Goal: Task Accomplishment & Management: Manage account settings

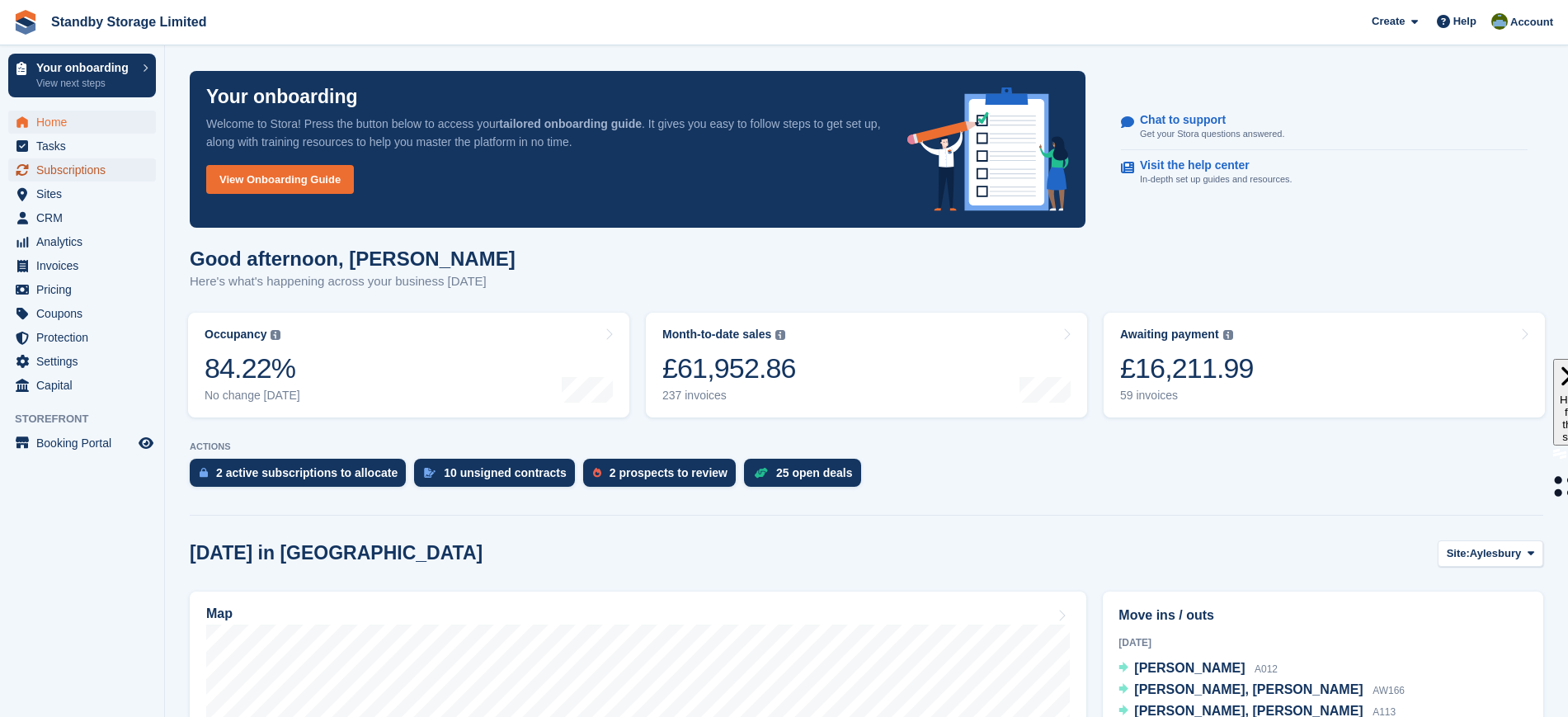
click at [71, 168] on span "Subscriptions" at bounding box center [86, 169] width 99 height 23
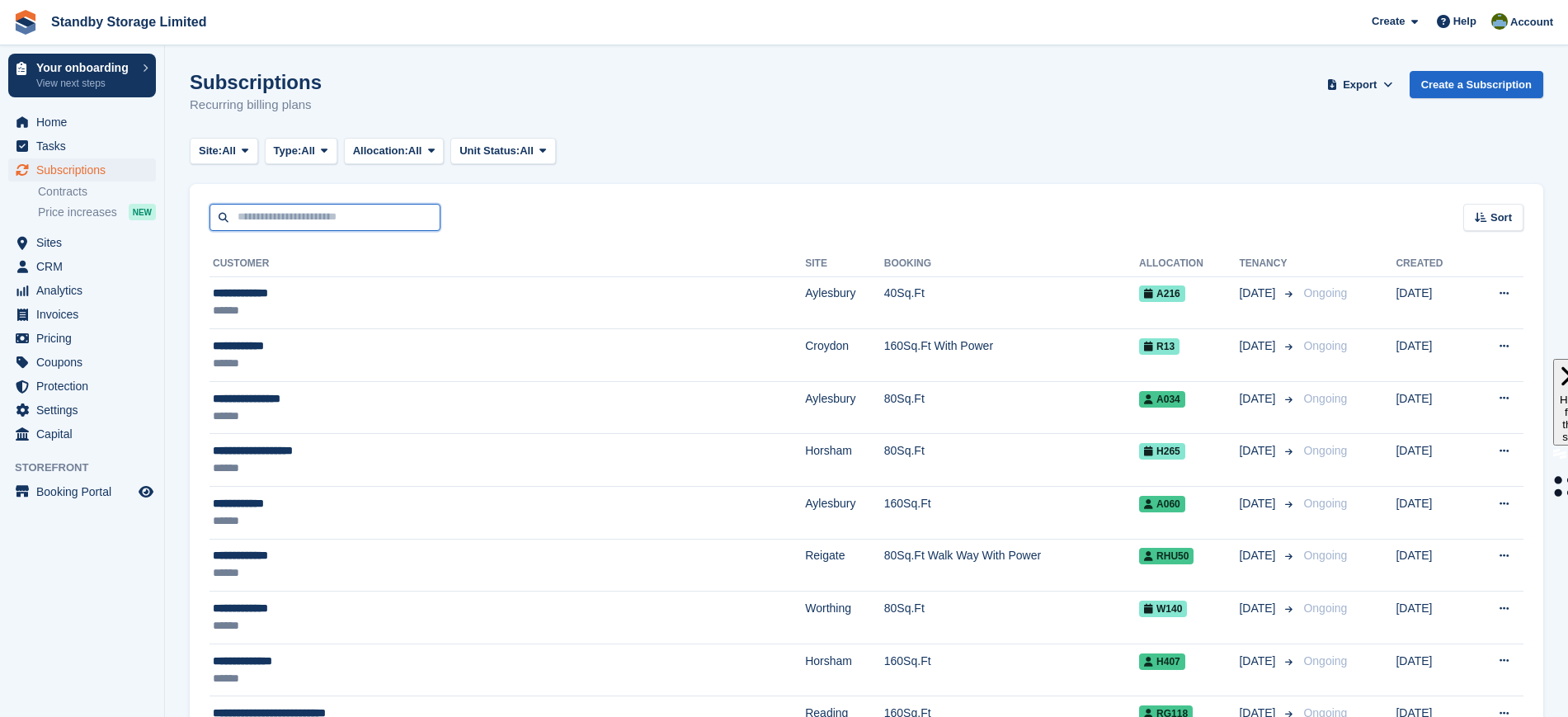
click at [351, 208] on input "text" at bounding box center [324, 217] width 231 height 27
type input "*******"
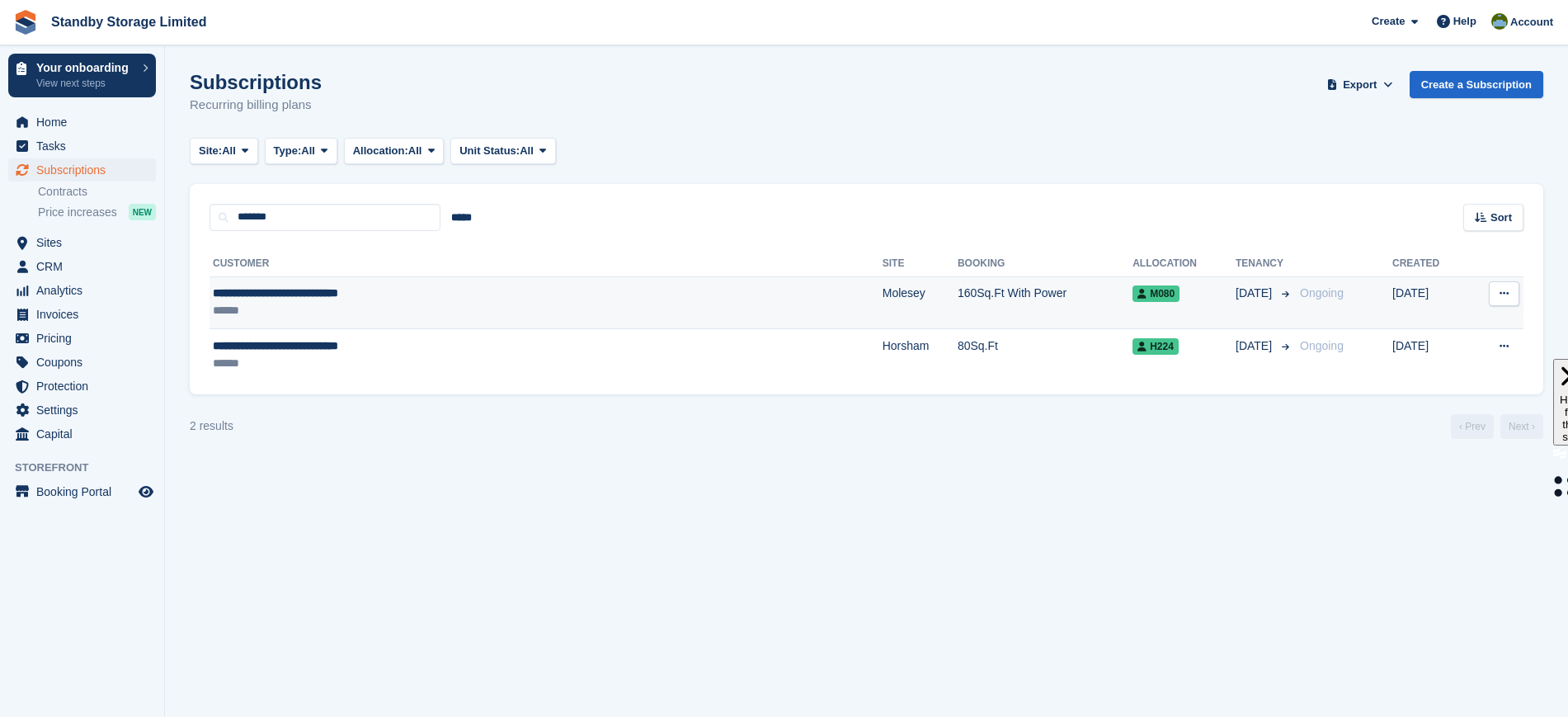
click at [883, 296] on td "Molesey" at bounding box center [920, 303] width 75 height 52
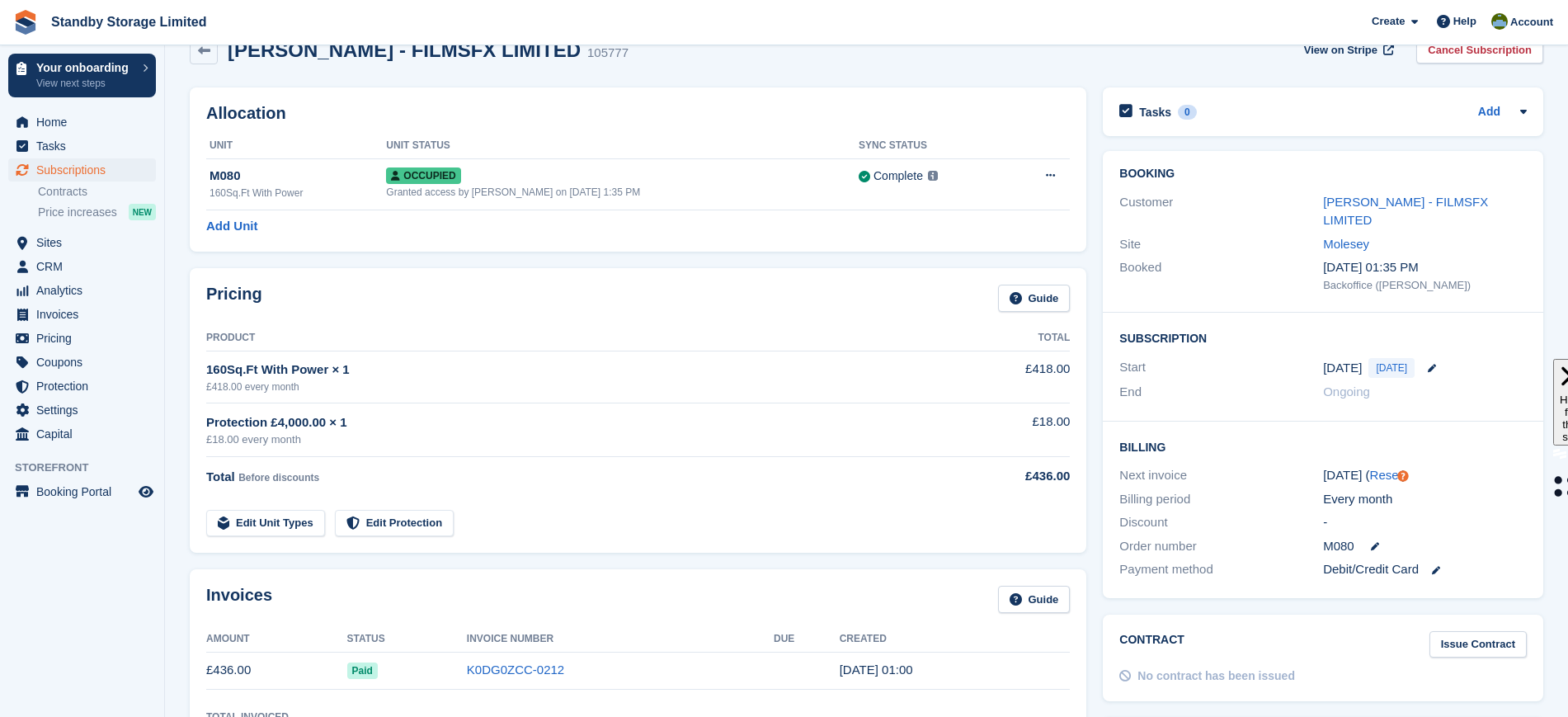
scroll to position [33, 0]
click at [1389, 202] on link "Keith Harding - FILMSFX LIMITED" at bounding box center [1405, 212] width 165 height 33
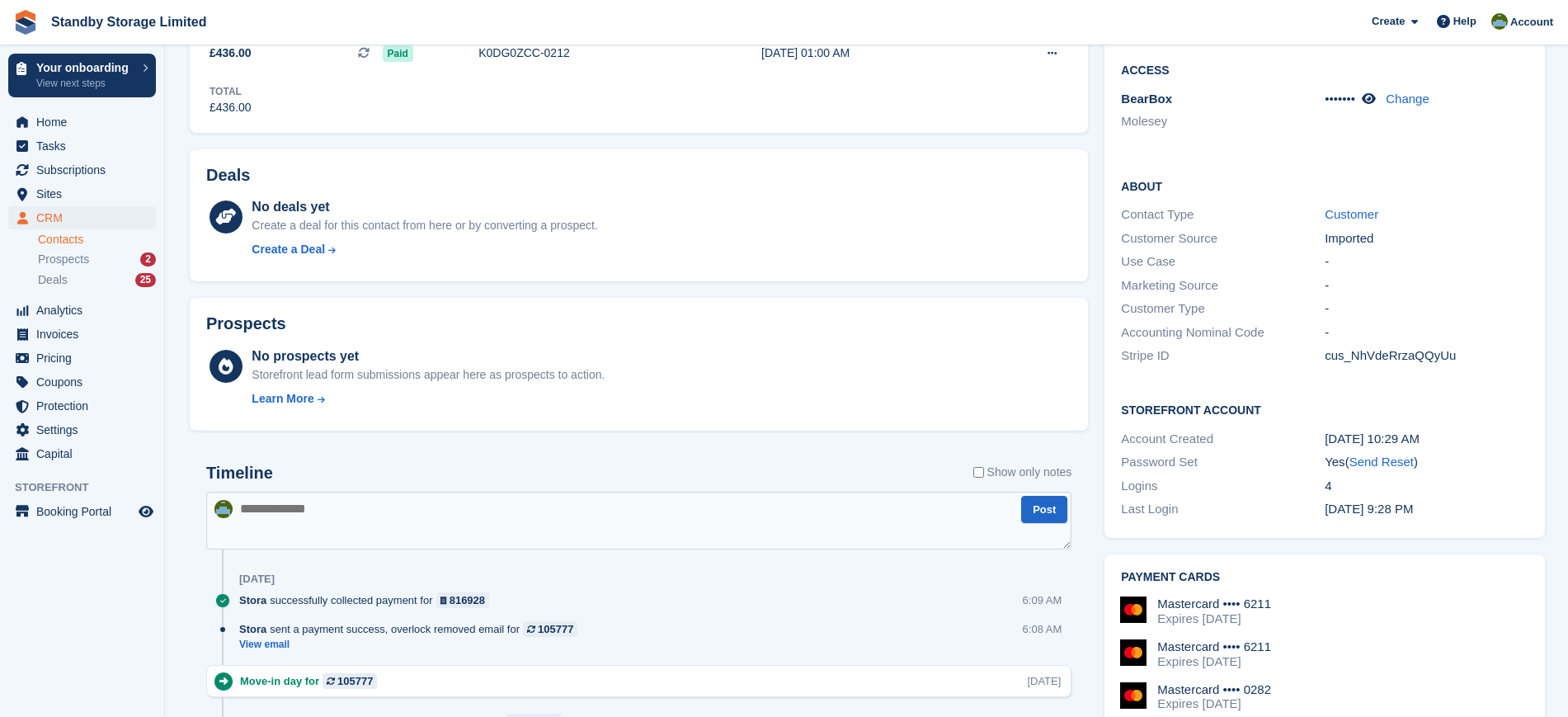
scroll to position [323, 0]
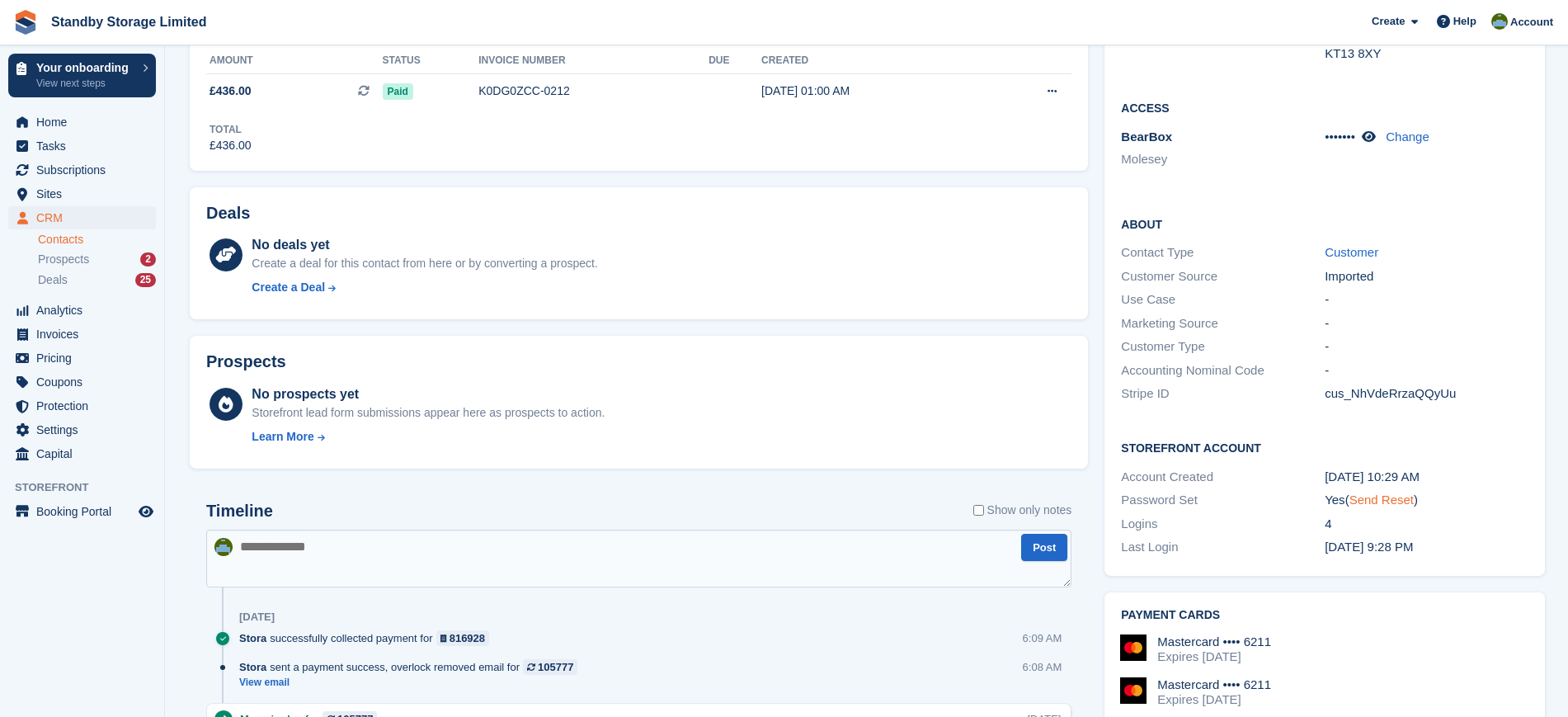
click at [1380, 493] on link "Send Reset" at bounding box center [1381, 499] width 64 height 14
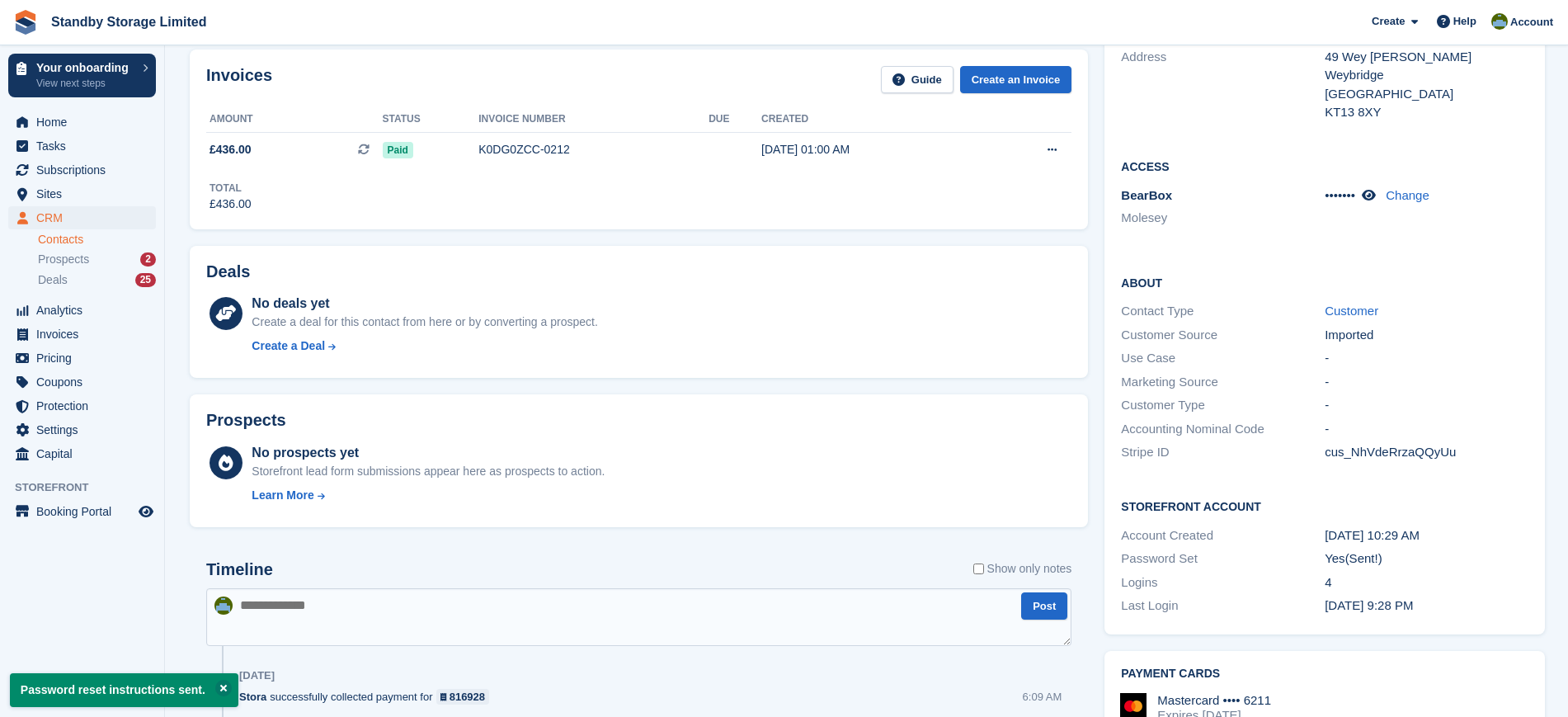
scroll to position [0, 0]
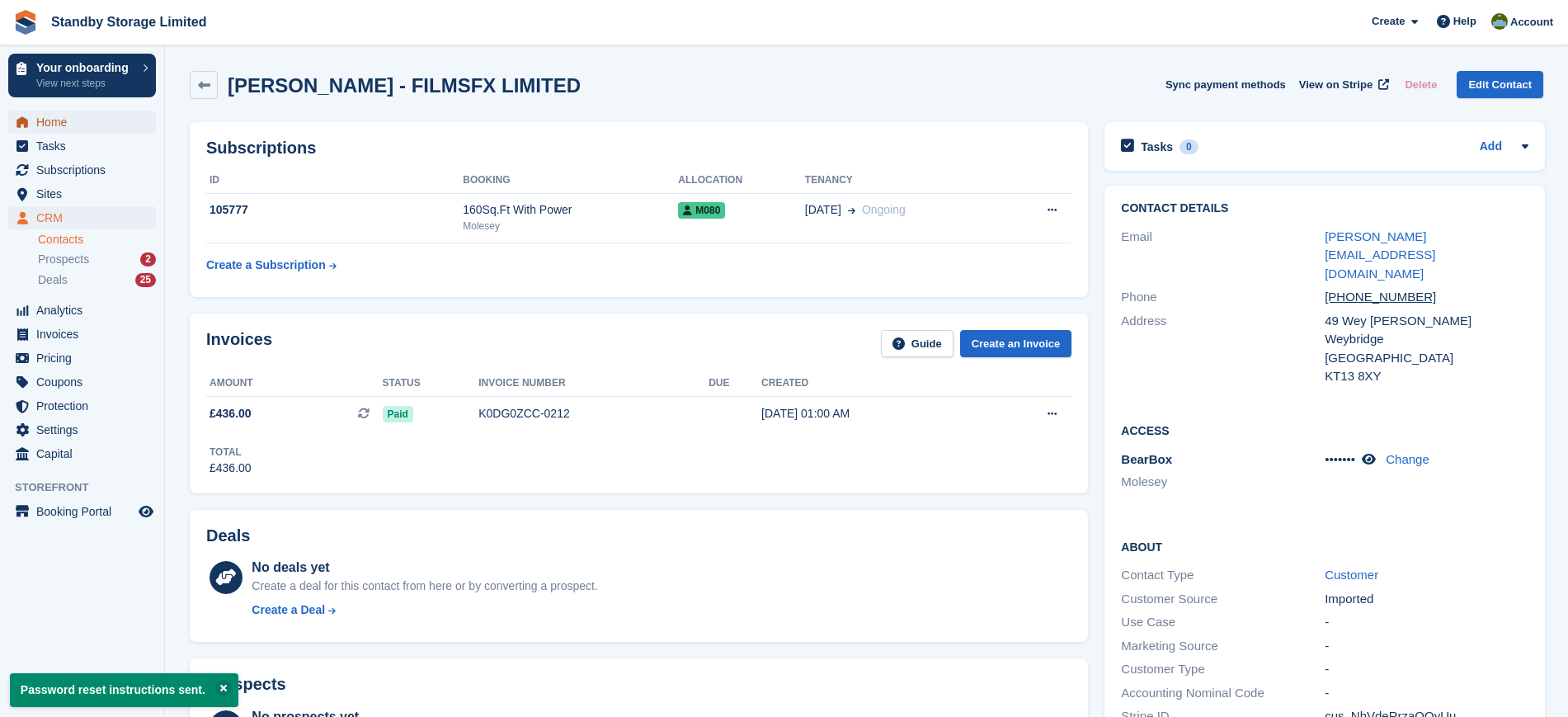
click at [87, 129] on span "Home" at bounding box center [86, 122] width 99 height 23
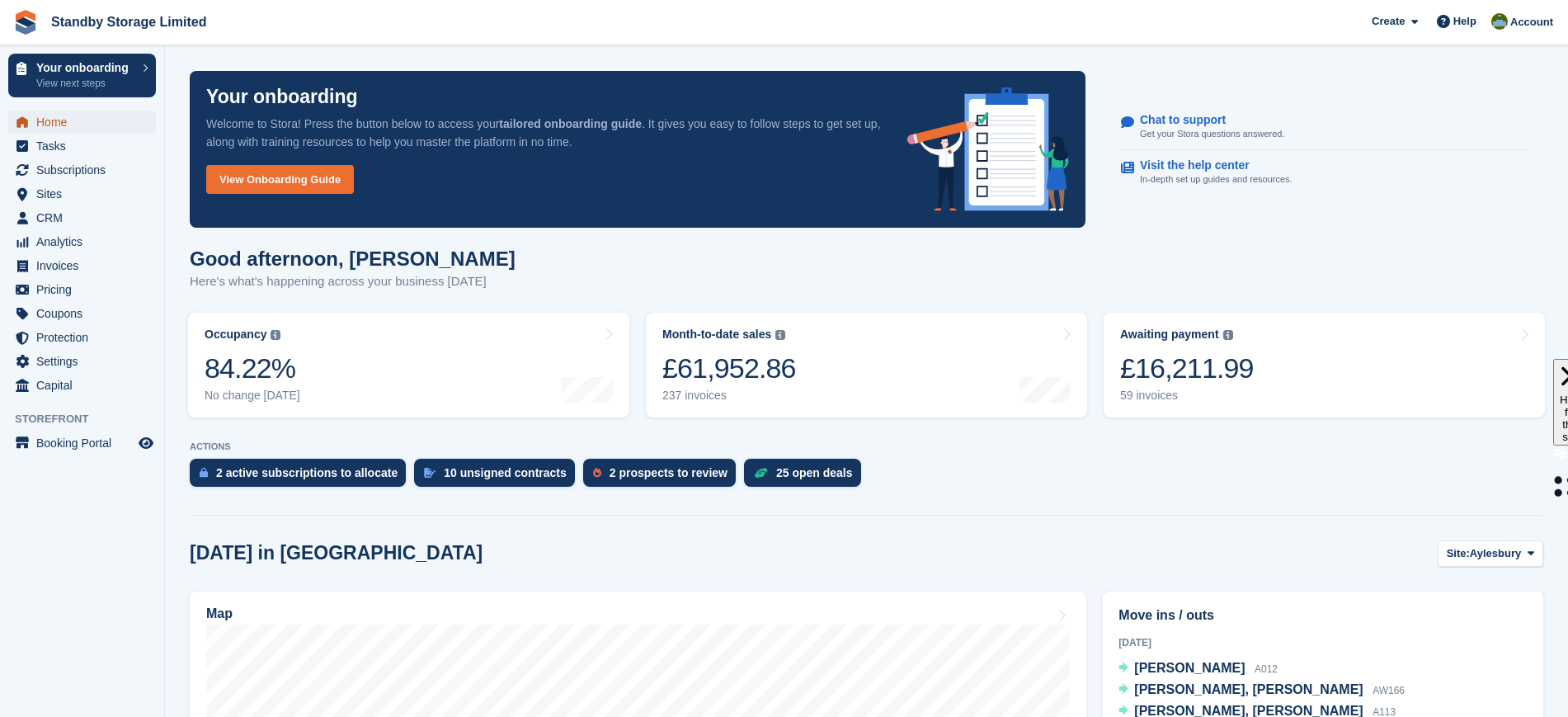
click at [88, 117] on span "Home" at bounding box center [86, 122] width 99 height 23
